Goal: Transaction & Acquisition: Purchase product/service

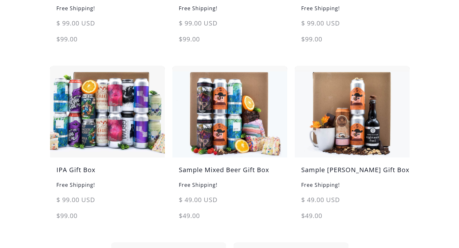
scroll to position [258, 0]
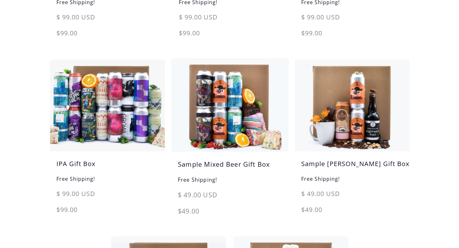
click at [221, 167] on h5 "Sample Mixed Beer Gift Box" at bounding box center [229, 168] width 117 height 16
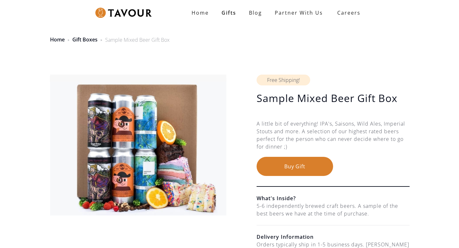
click at [300, 163] on button "Buy Gift" at bounding box center [295, 166] width 77 height 19
